Goal: Use online tool/utility: Utilize a website feature to perform a specific function

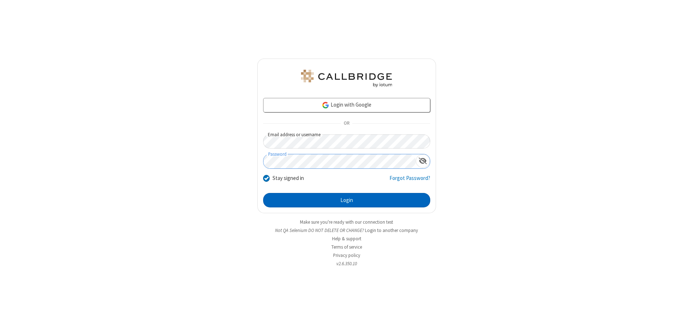
click at [346, 200] on button "Login" at bounding box center [346, 200] width 167 height 14
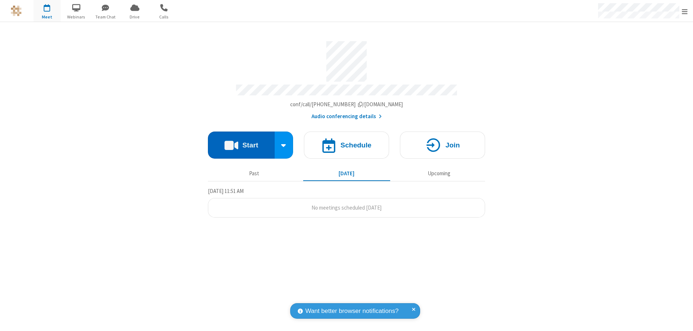
click at [241, 141] on button "Start" at bounding box center [241, 144] width 67 height 27
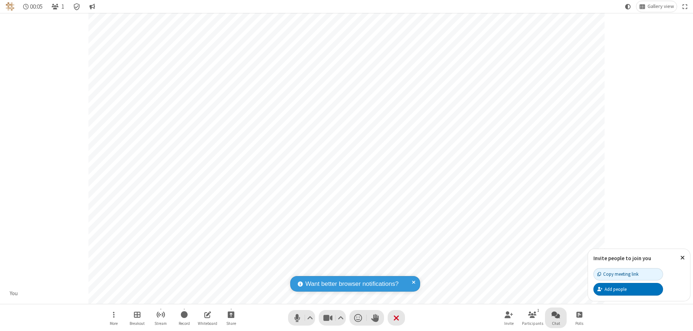
click at [556, 314] on span "Open chat" at bounding box center [555, 314] width 9 height 9
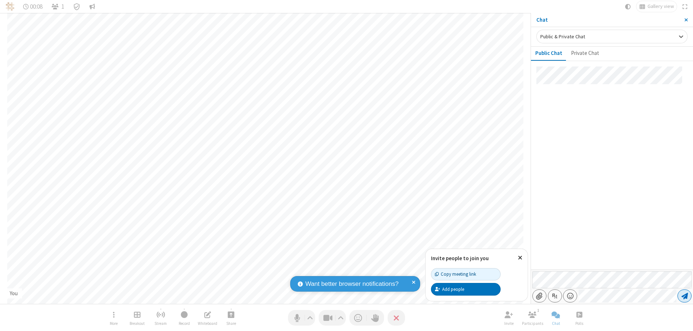
click at [684, 296] on span "Send message" at bounding box center [684, 295] width 6 height 7
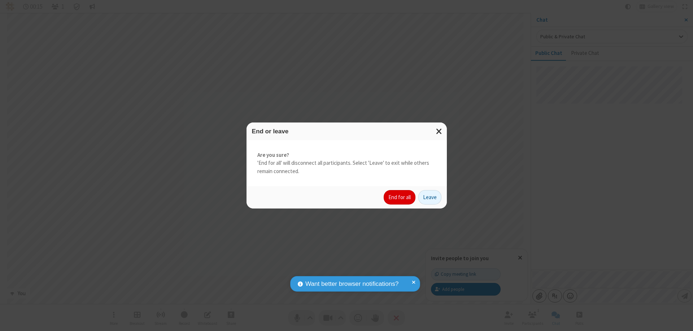
click at [400, 197] on button "End for all" at bounding box center [400, 197] width 32 height 14
